Goal: Check status

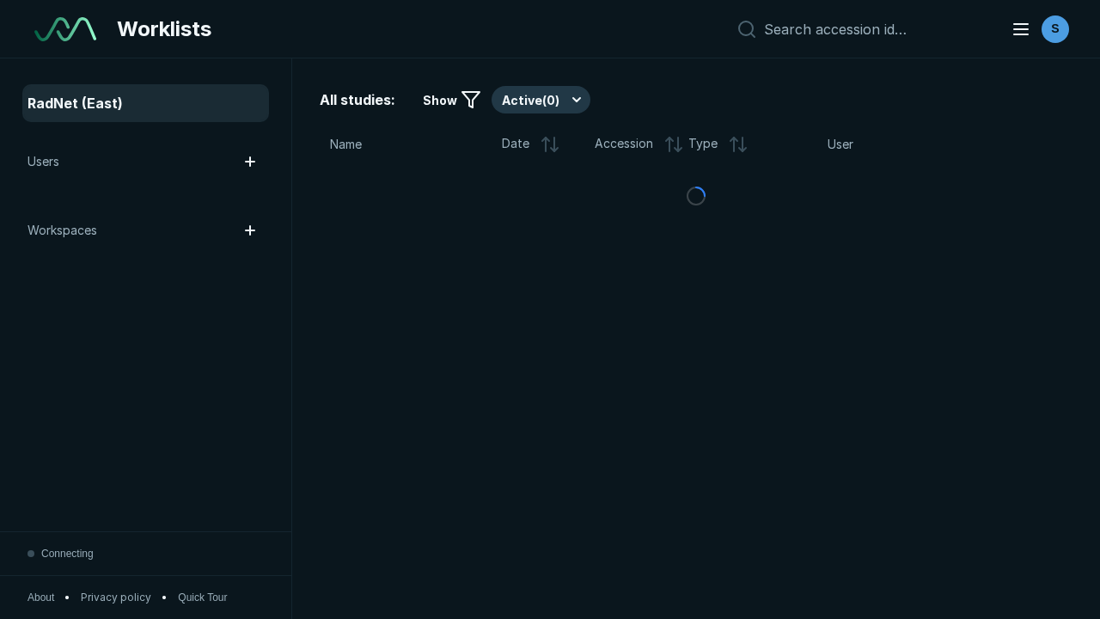
scroll to position [4692, 7157]
